Goal: Find specific page/section: Find specific page/section

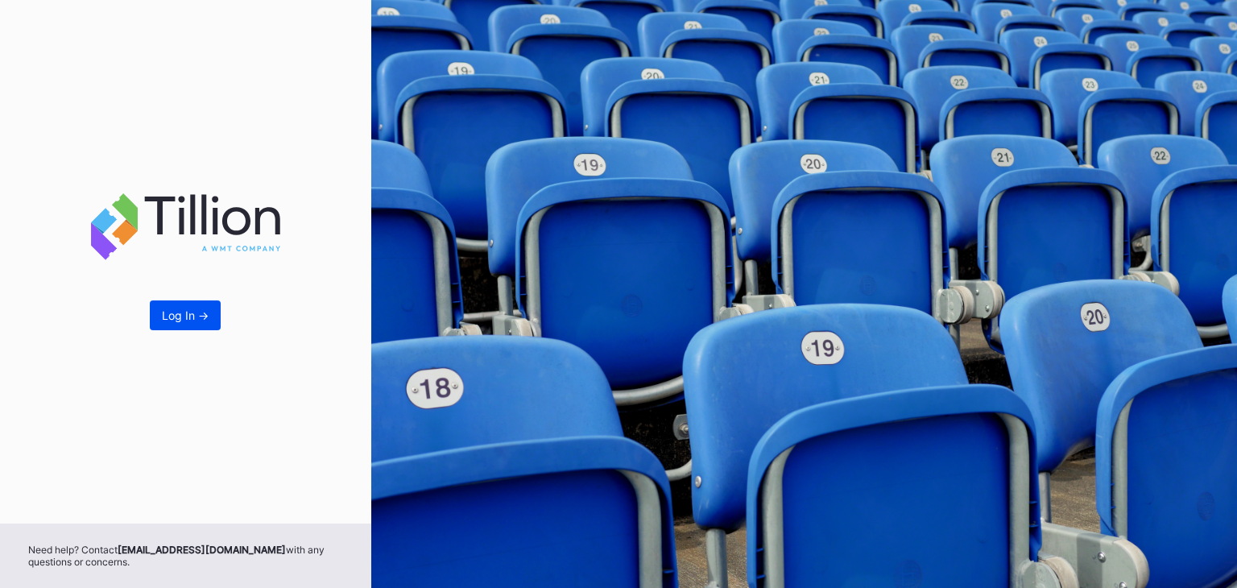
click at [193, 309] on div "Log In ->" at bounding box center [185, 315] width 47 height 14
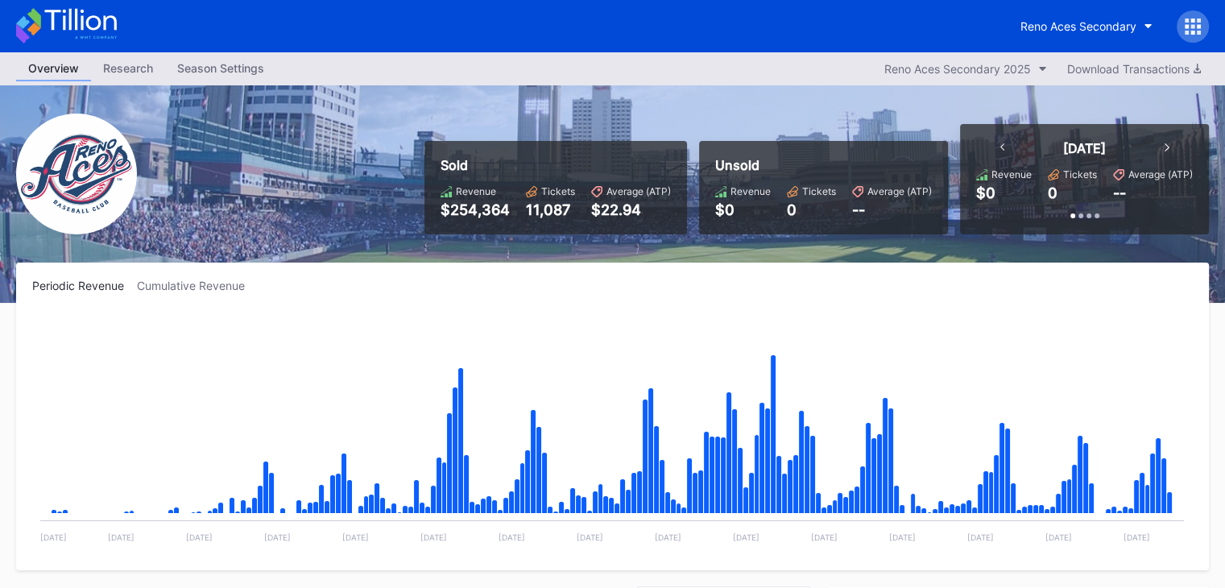
click at [95, 4] on div "Reno Aces Secondary" at bounding box center [612, 26] width 1225 height 52
click at [93, 15] on icon at bounding box center [66, 25] width 101 height 35
